Goal: Transaction & Acquisition: Purchase product/service

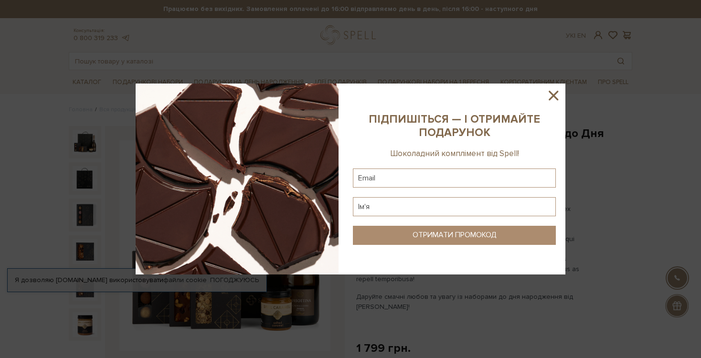
click at [555, 99] on icon at bounding box center [554, 95] width 16 height 16
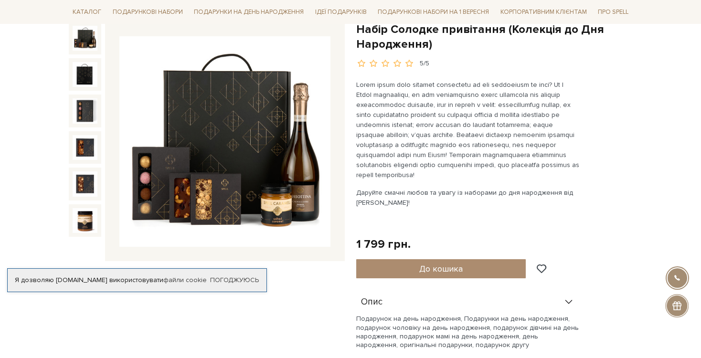
scroll to position [48, 0]
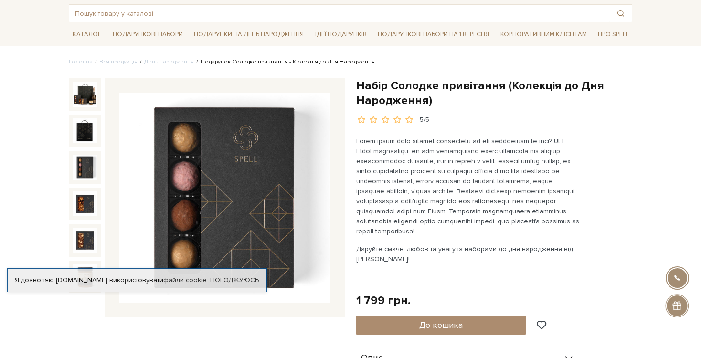
click at [89, 166] on img at bounding box center [85, 167] width 25 height 25
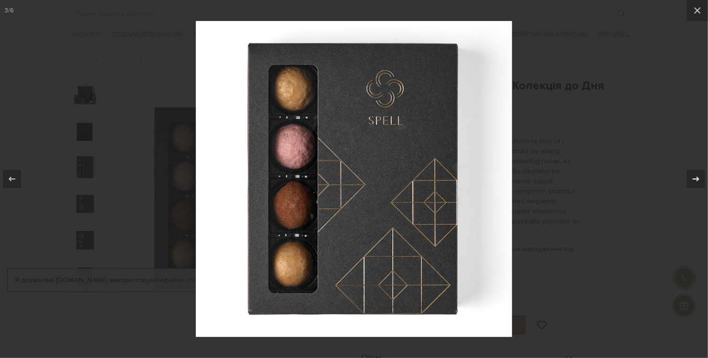
click at [688, 175] on div at bounding box center [696, 179] width 18 height 18
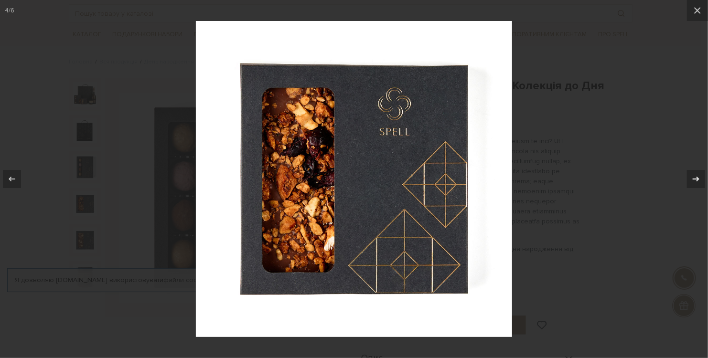
click at [688, 175] on div at bounding box center [696, 179] width 18 height 18
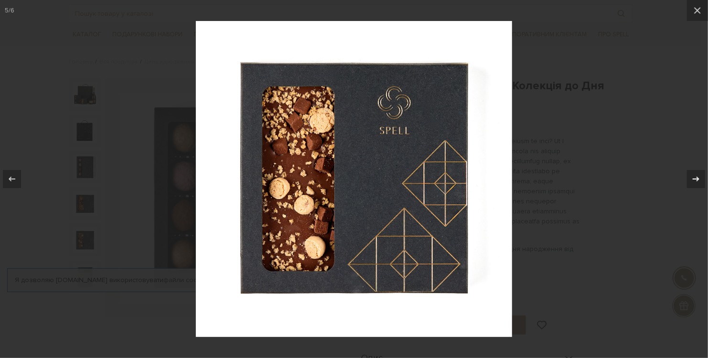
click at [688, 175] on div at bounding box center [696, 179] width 18 height 18
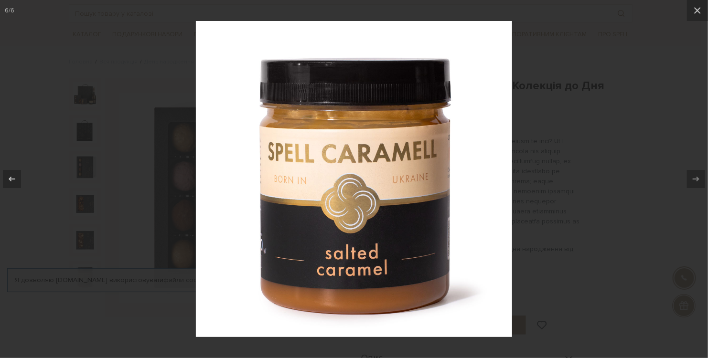
click at [642, 189] on div at bounding box center [354, 179] width 708 height 358
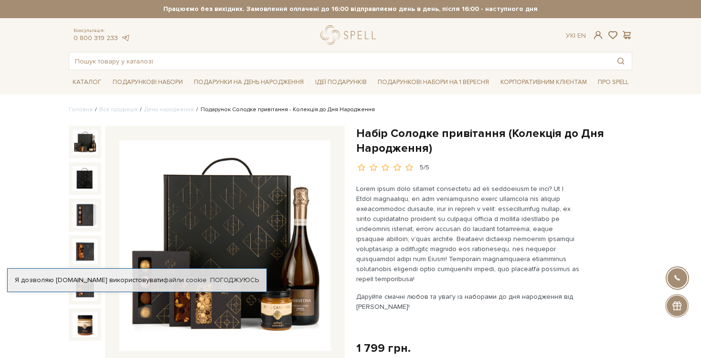
click at [95, 142] on img at bounding box center [85, 142] width 25 height 25
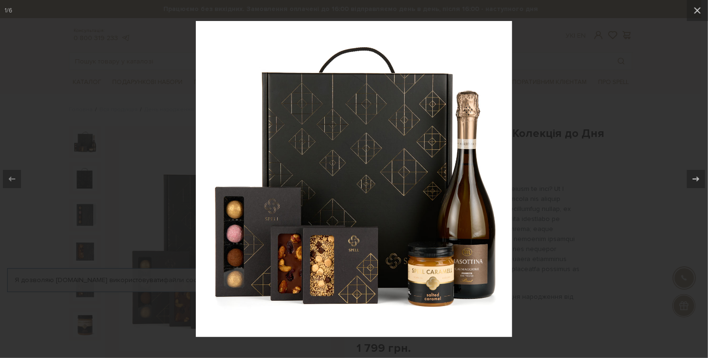
click at [573, 160] on div at bounding box center [354, 179] width 708 height 358
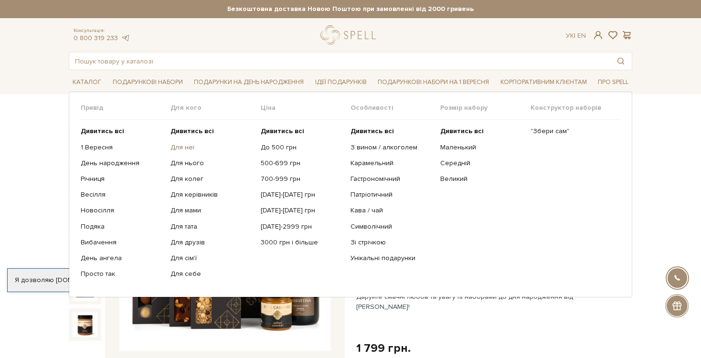
click at [185, 145] on link "Для неї" at bounding box center [212, 147] width 83 height 9
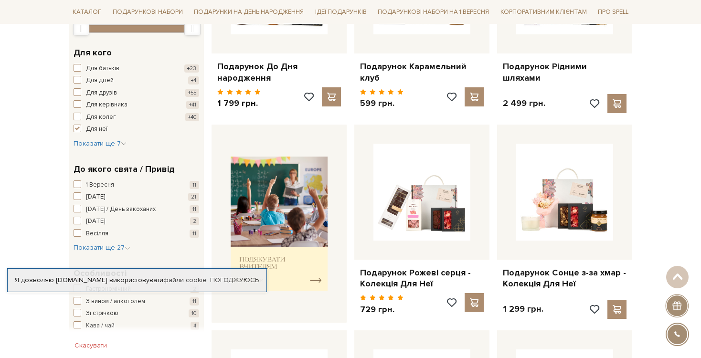
scroll to position [287, 0]
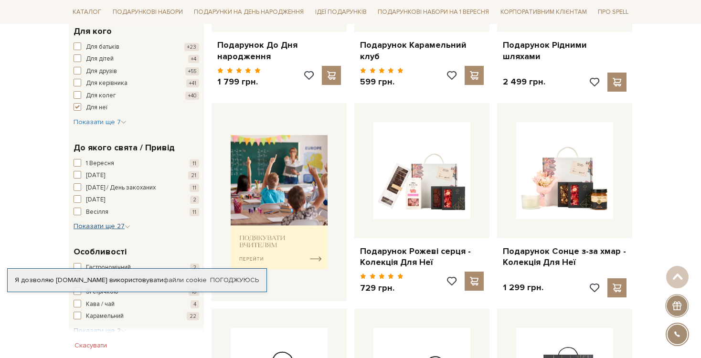
click at [125, 226] on icon "button" at bounding box center [128, 227] width 6 height 6
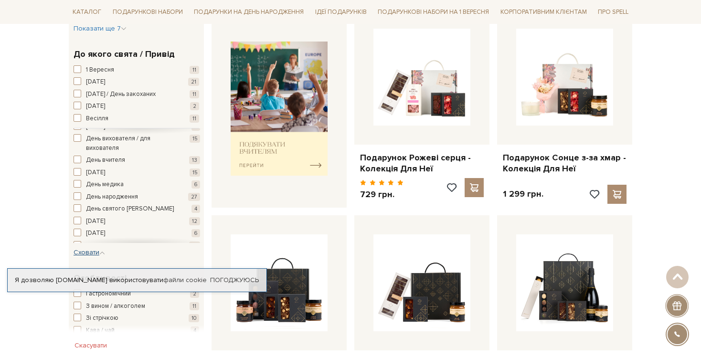
scroll to position [382, 0]
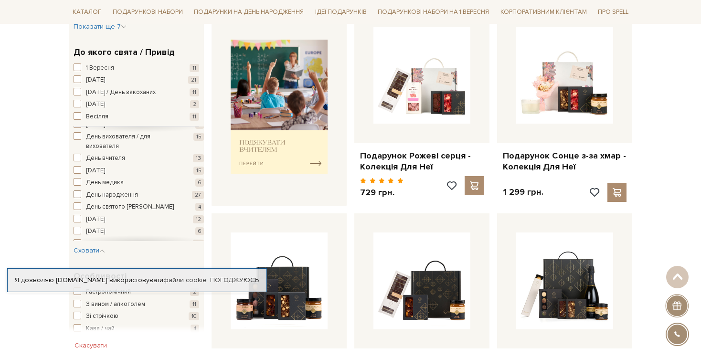
click at [80, 194] on span "button" at bounding box center [78, 195] width 8 height 8
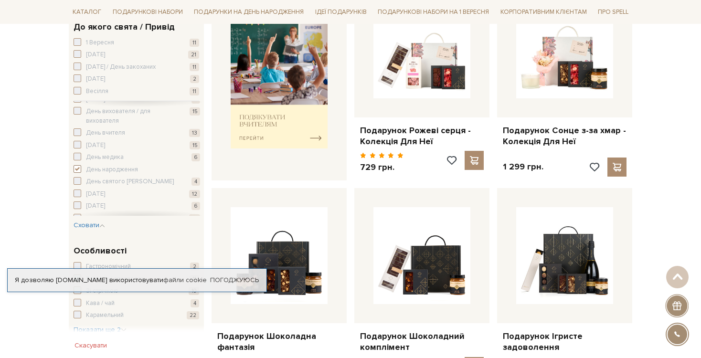
scroll to position [430, 0]
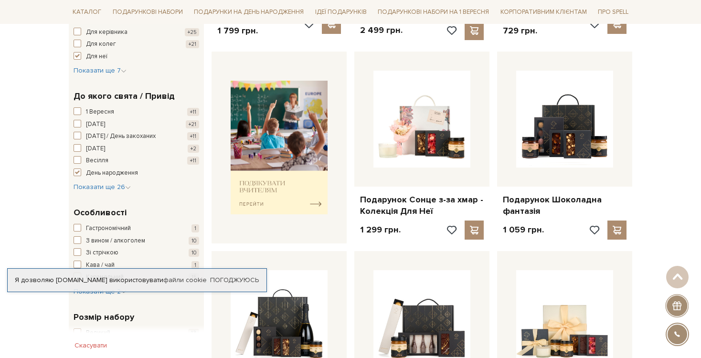
scroll to position [382, 0]
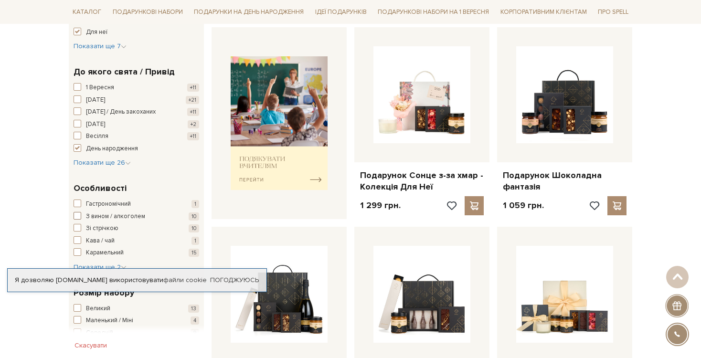
click at [78, 216] on span "button" at bounding box center [78, 216] width 8 height 8
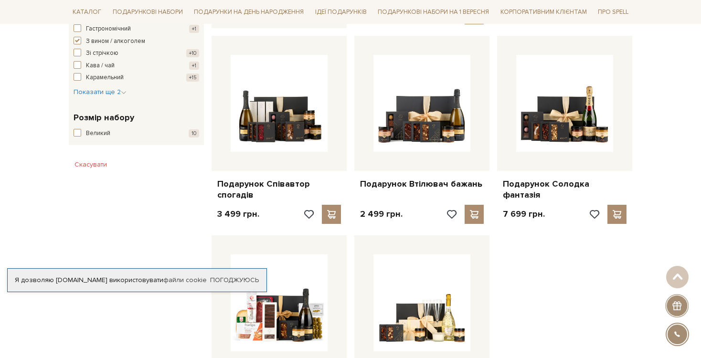
scroll to position [478, 0]
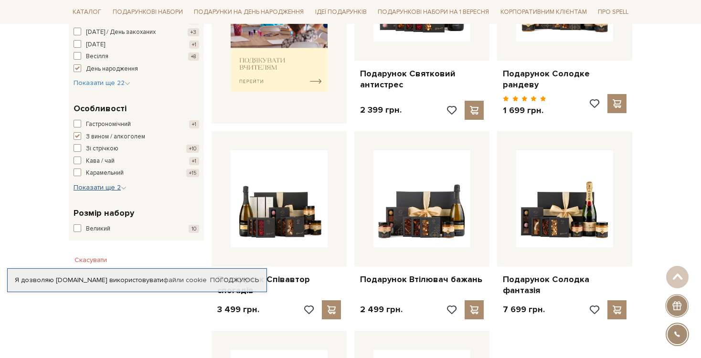
click at [102, 183] on button "Показати ще 2 Сховати" at bounding box center [100, 188] width 53 height 10
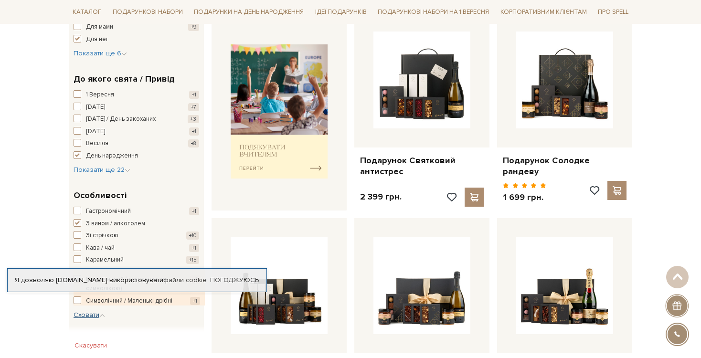
scroll to position [382, 0]
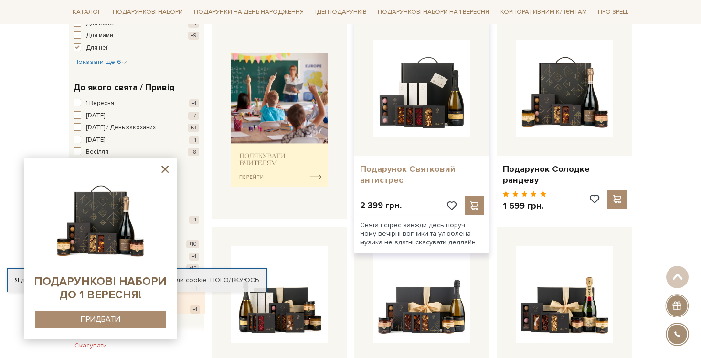
click at [397, 167] on link "Подарунок Святковий антистрес" at bounding box center [422, 175] width 124 height 22
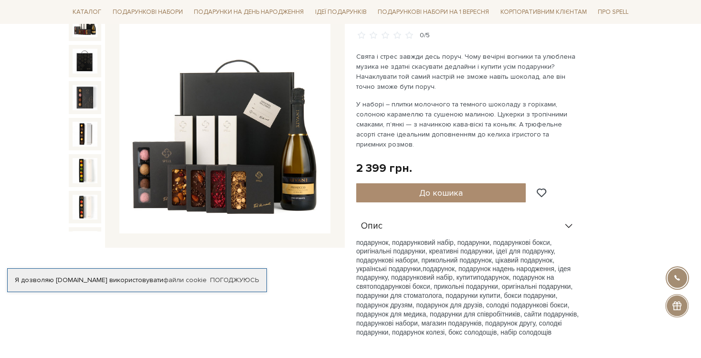
scroll to position [96, 0]
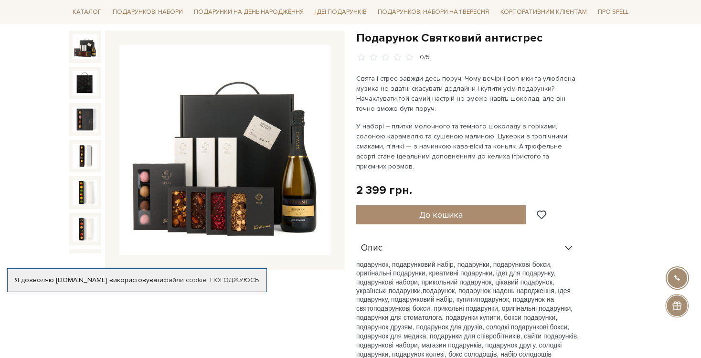
click at [86, 40] on img at bounding box center [85, 46] width 25 height 25
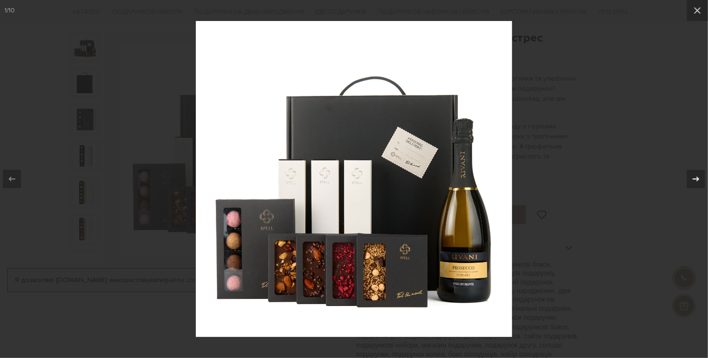
click at [701, 178] on div at bounding box center [696, 179] width 18 height 18
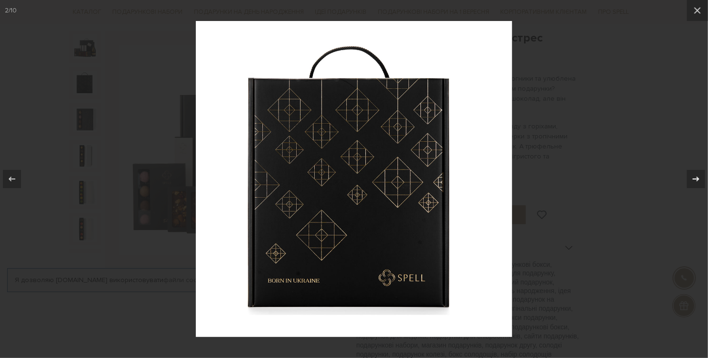
click at [701, 178] on div at bounding box center [696, 179] width 18 height 18
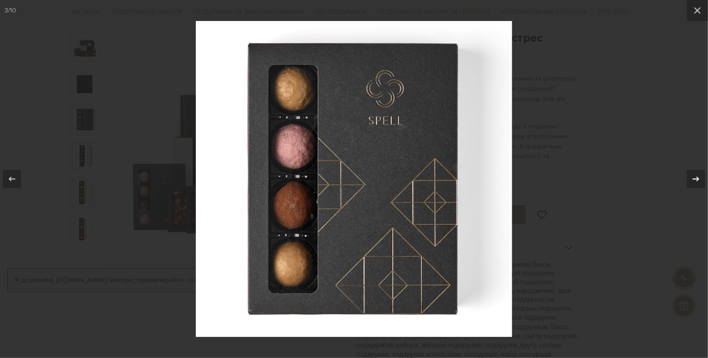
click at [701, 178] on div at bounding box center [696, 179] width 18 height 18
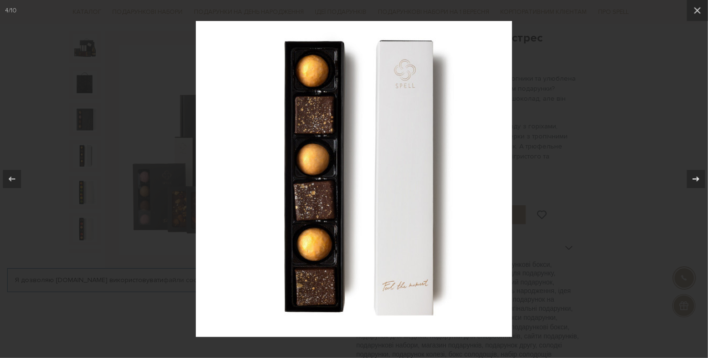
click at [701, 178] on div at bounding box center [696, 179] width 18 height 18
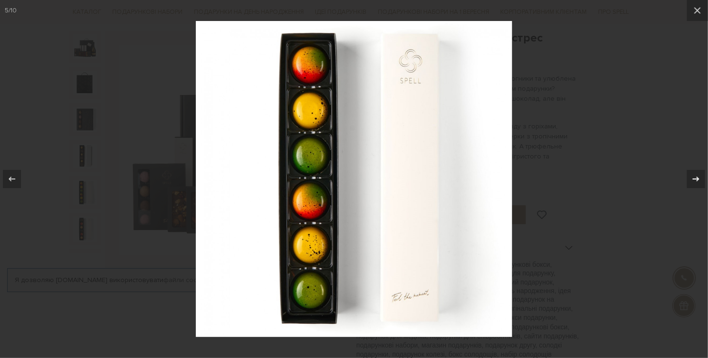
click at [701, 178] on div at bounding box center [696, 179] width 18 height 18
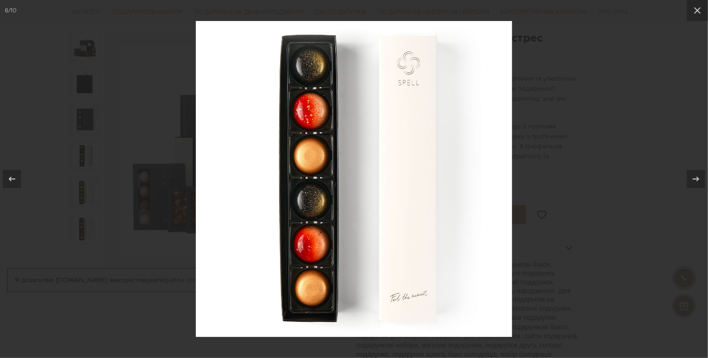
click at [629, 161] on div at bounding box center [354, 179] width 708 height 358
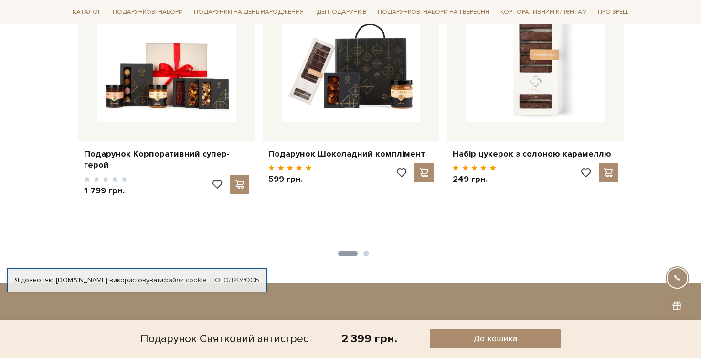
scroll to position [1099, 0]
